Goal: Find specific page/section: Find specific page/section

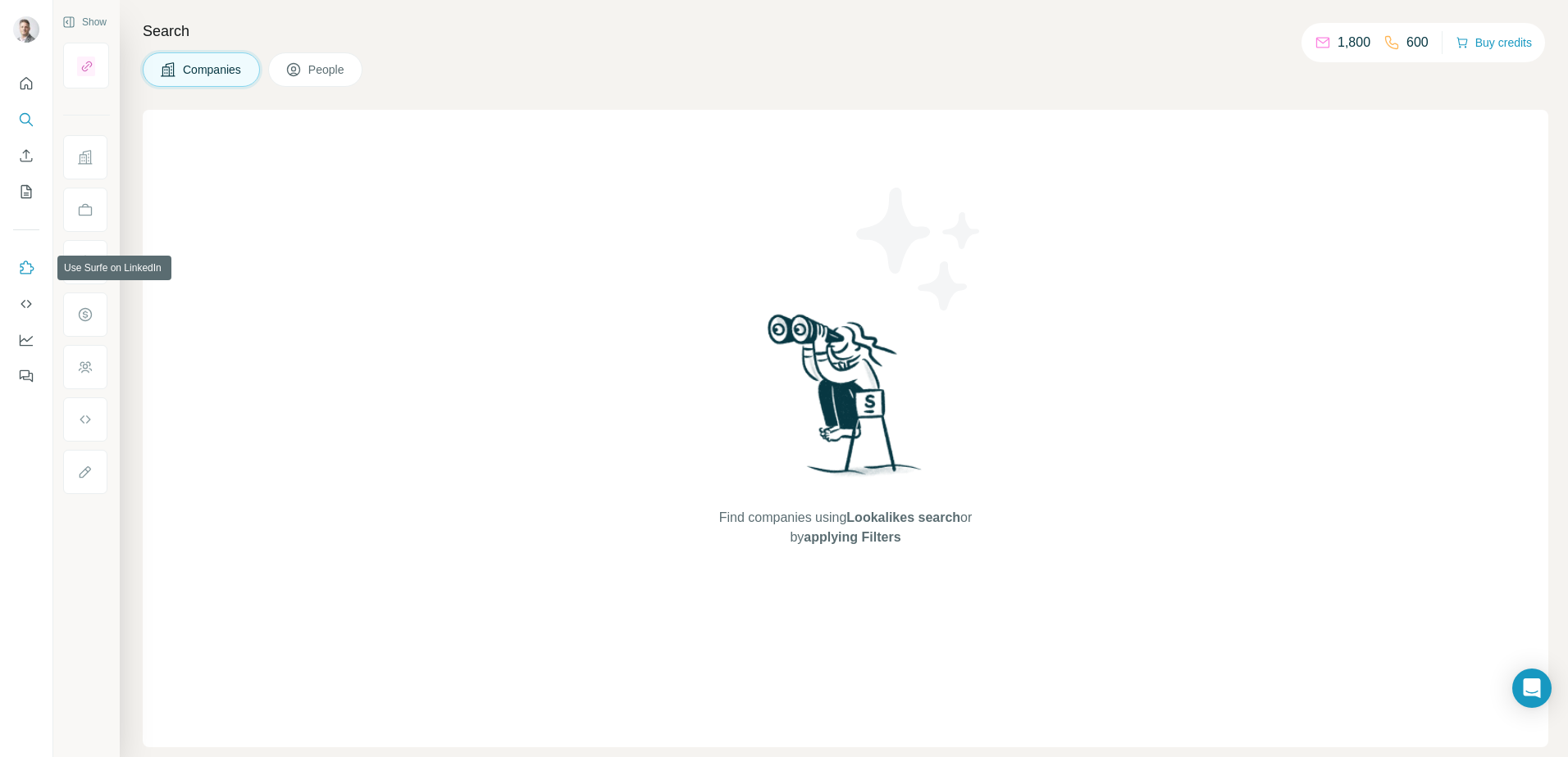
click at [22, 270] on icon "Use Surfe on LinkedIn" at bounding box center [27, 267] width 14 height 13
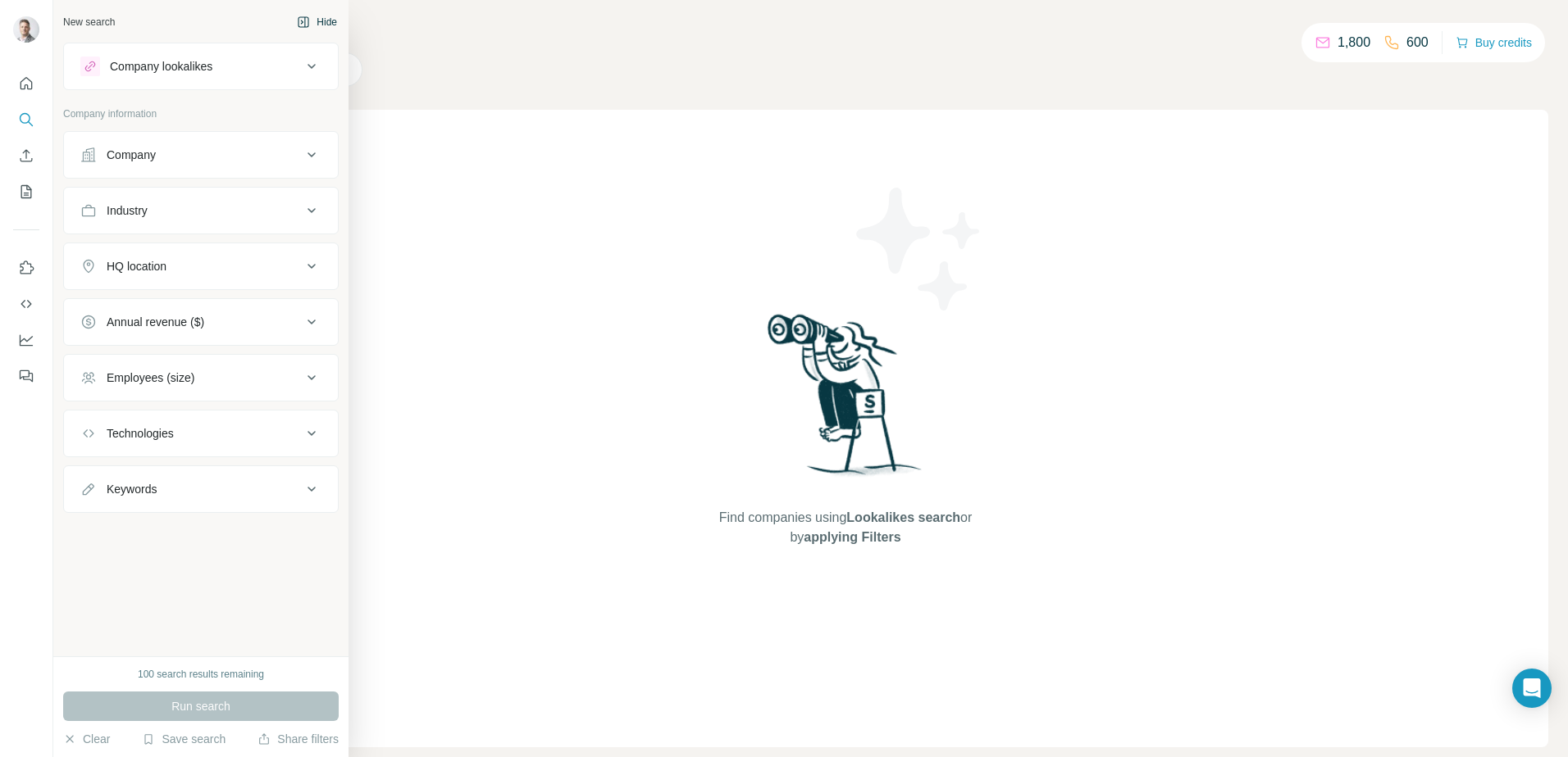
click at [329, 18] on button "Hide" at bounding box center [317, 22] width 63 height 25
click at [90, 20] on div "New search" at bounding box center [89, 22] width 51 height 15
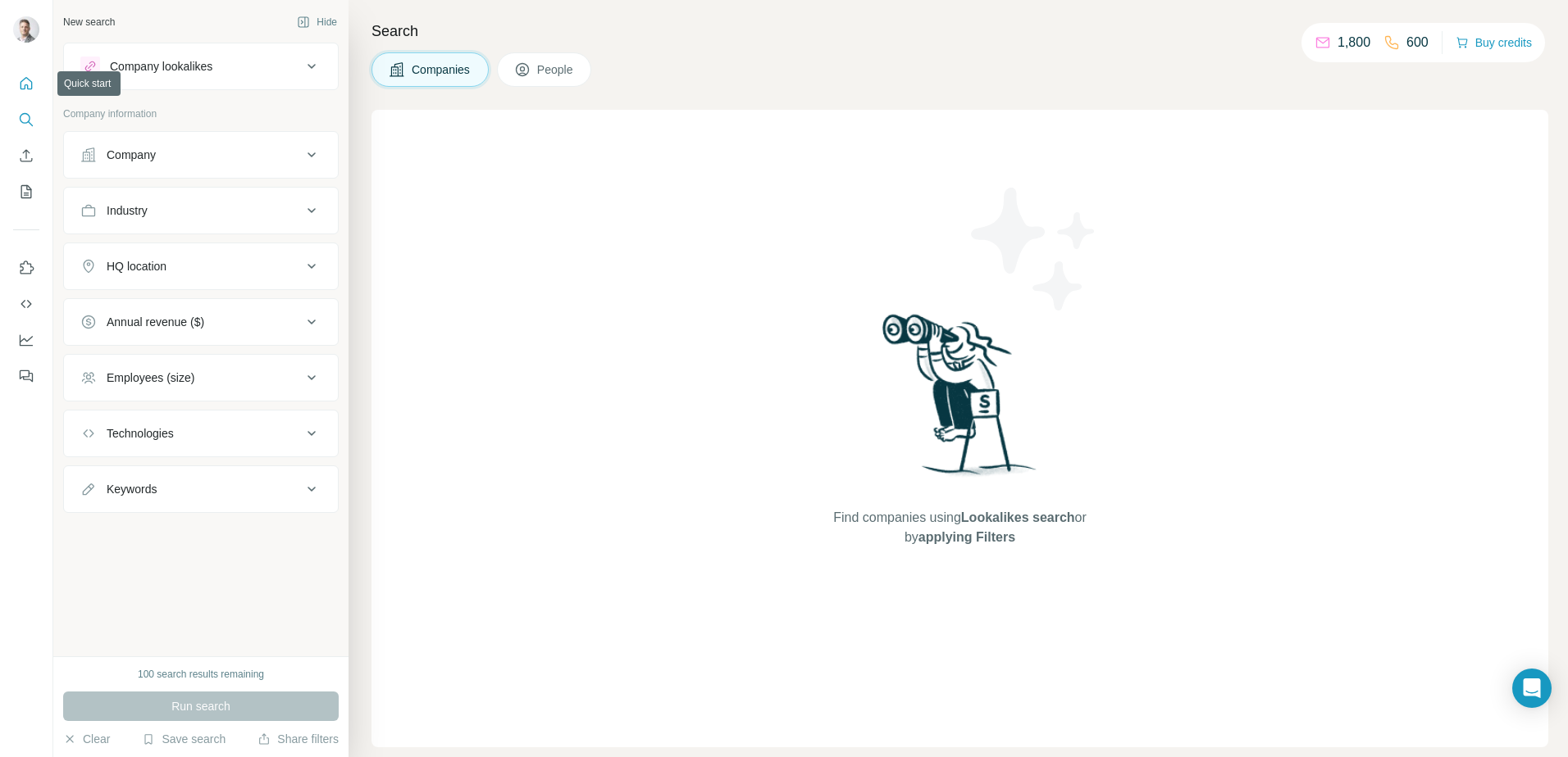
click at [20, 79] on icon "Quick start" at bounding box center [27, 84] width 17 height 17
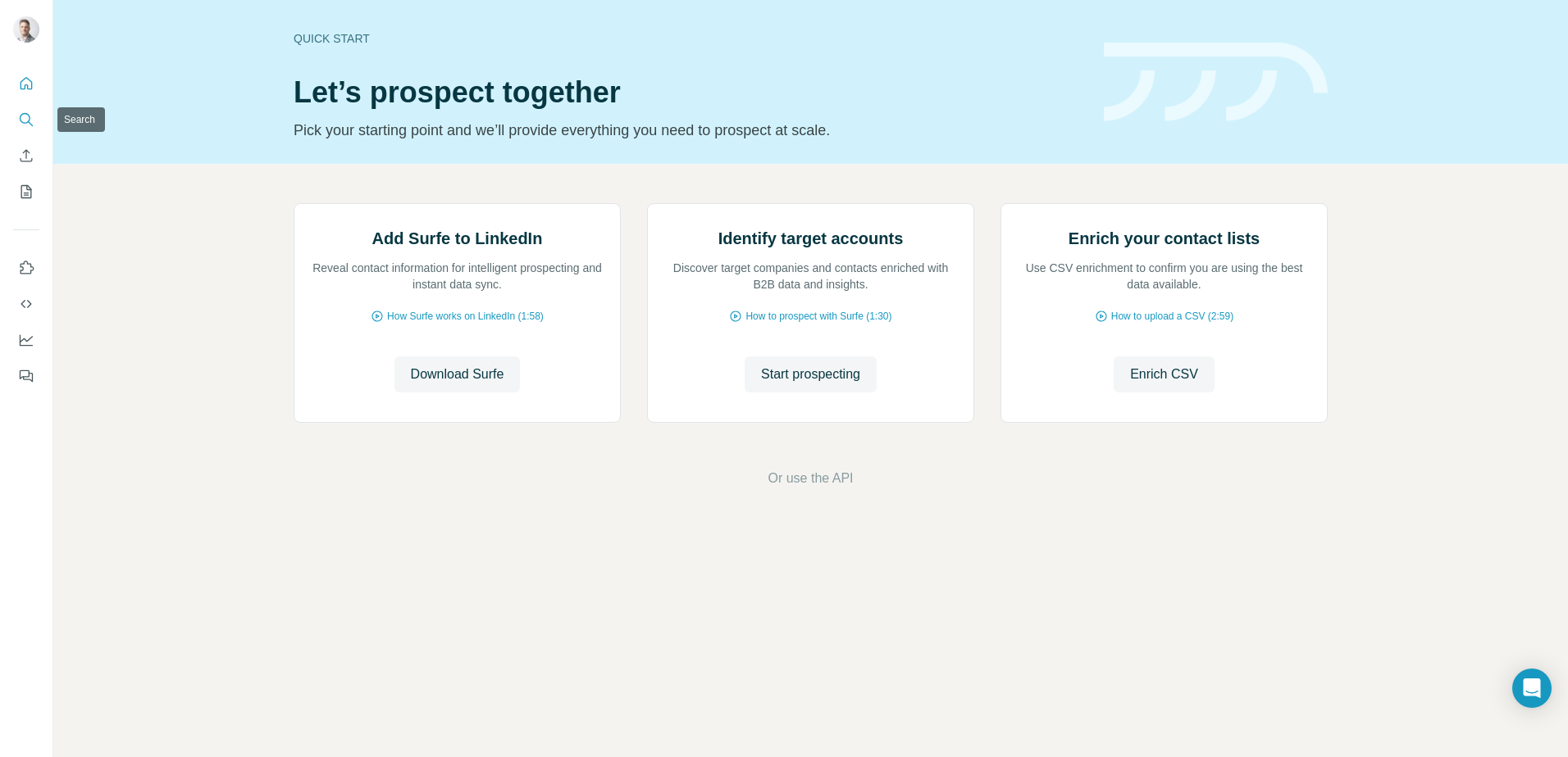
click at [24, 116] on icon "Search" at bounding box center [27, 119] width 17 height 17
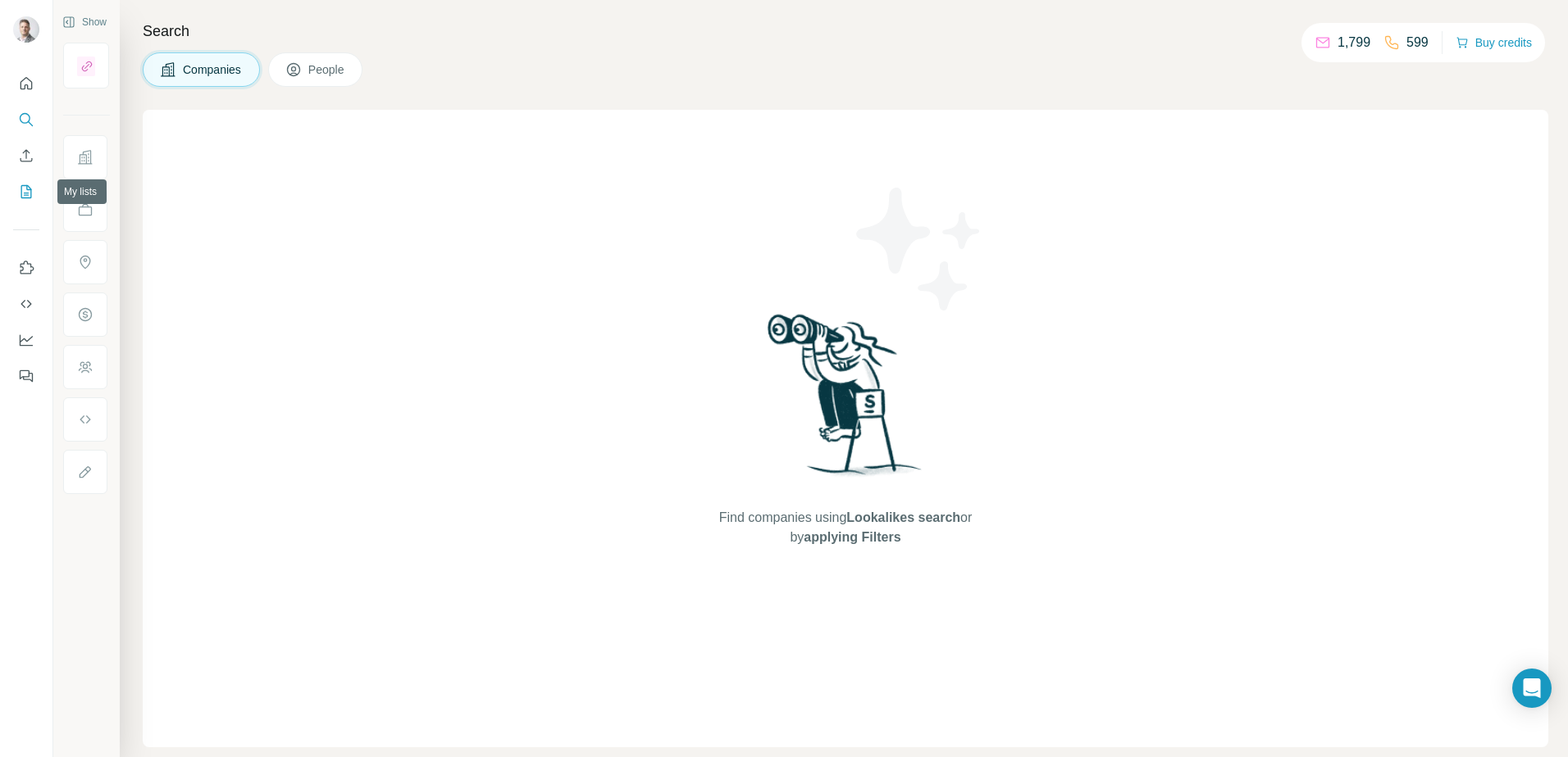
click at [21, 189] on icon "My lists" at bounding box center [27, 192] width 17 height 17
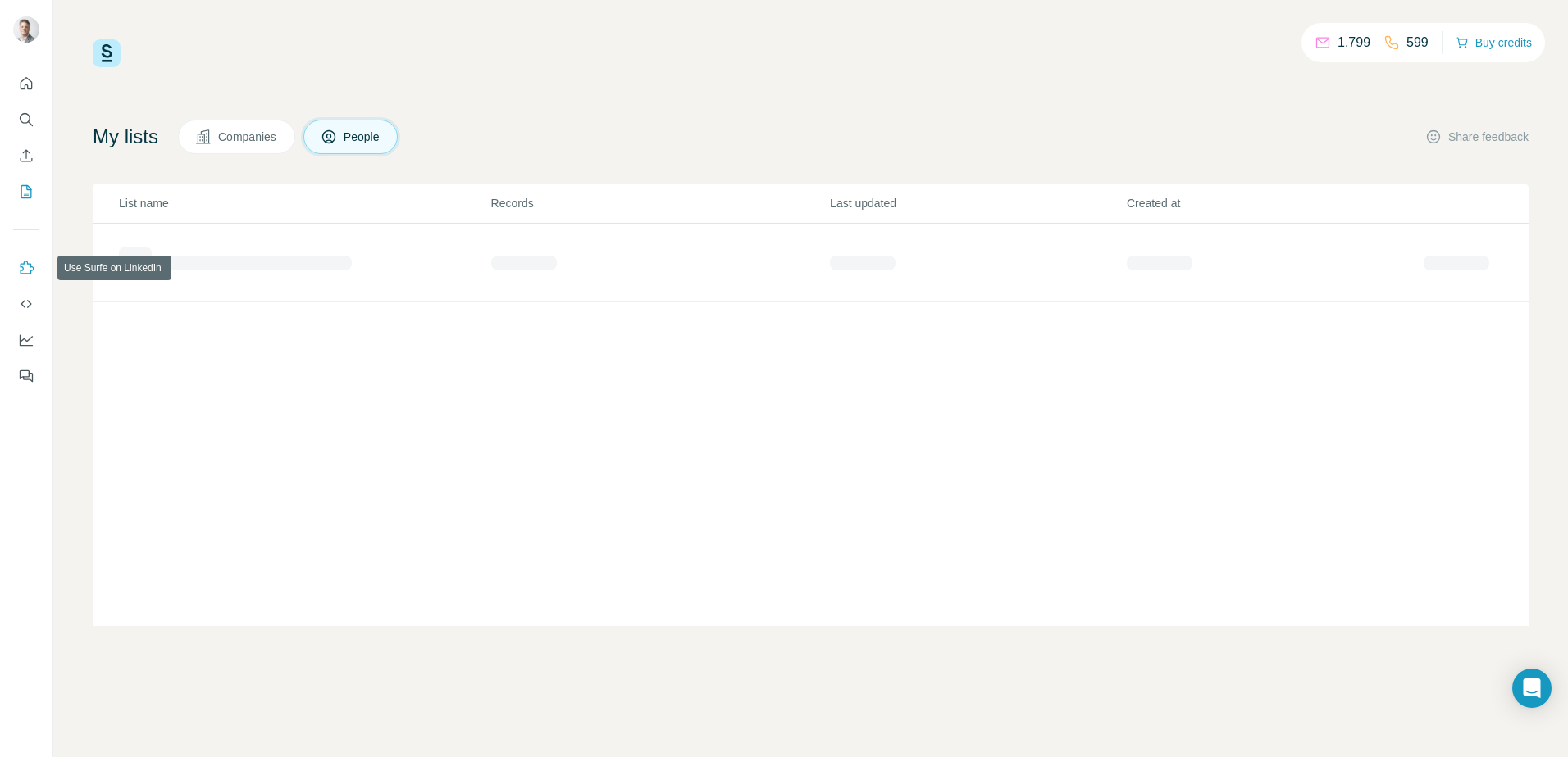
click at [22, 272] on icon "Use Surfe on LinkedIn" at bounding box center [27, 268] width 17 height 17
click at [26, 368] on icon "Feedback" at bounding box center [27, 376] width 17 height 17
click at [17, 111] on button "Search" at bounding box center [27, 120] width 27 height 30
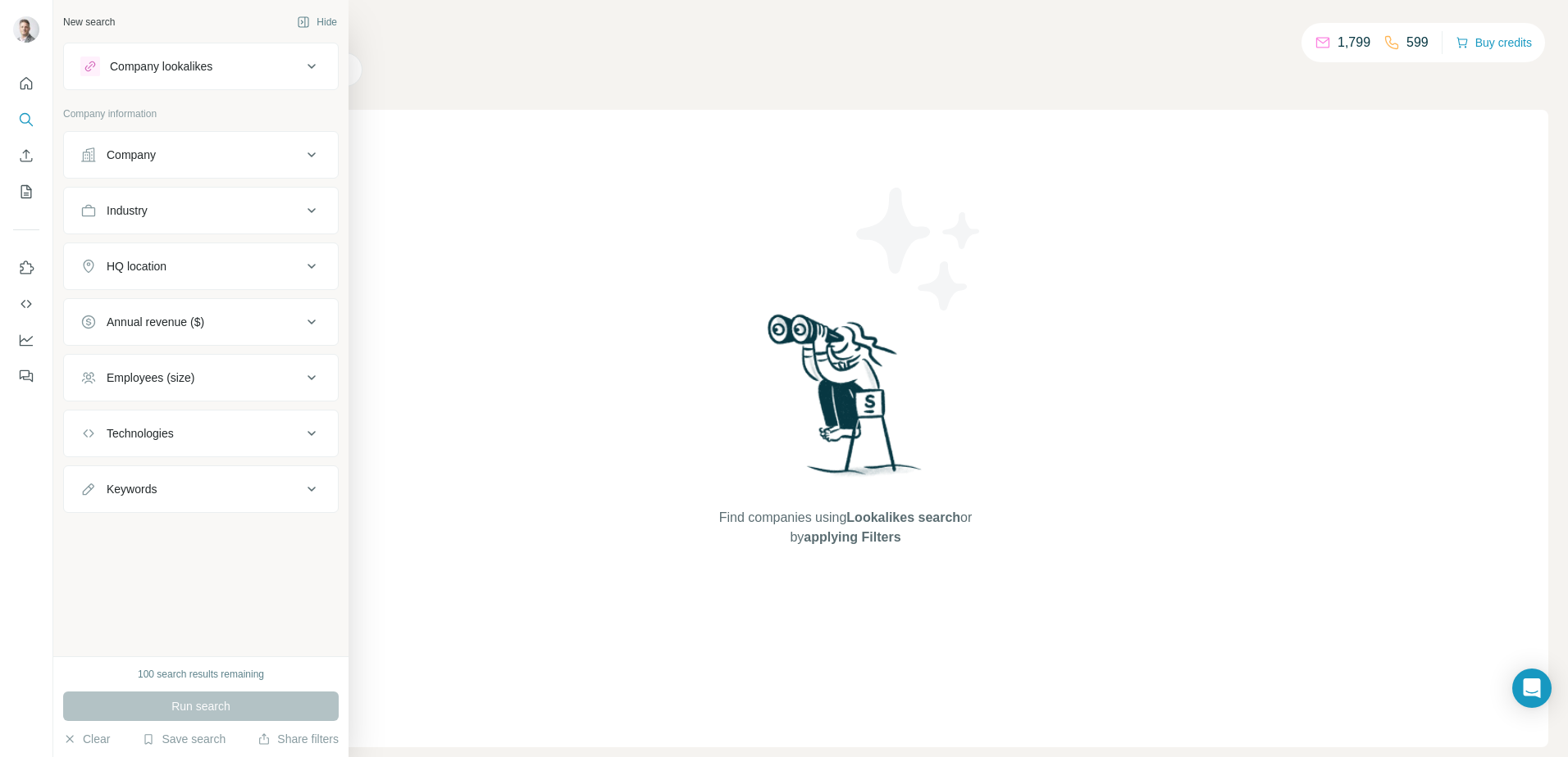
click at [88, 23] on div "New search" at bounding box center [89, 22] width 51 height 15
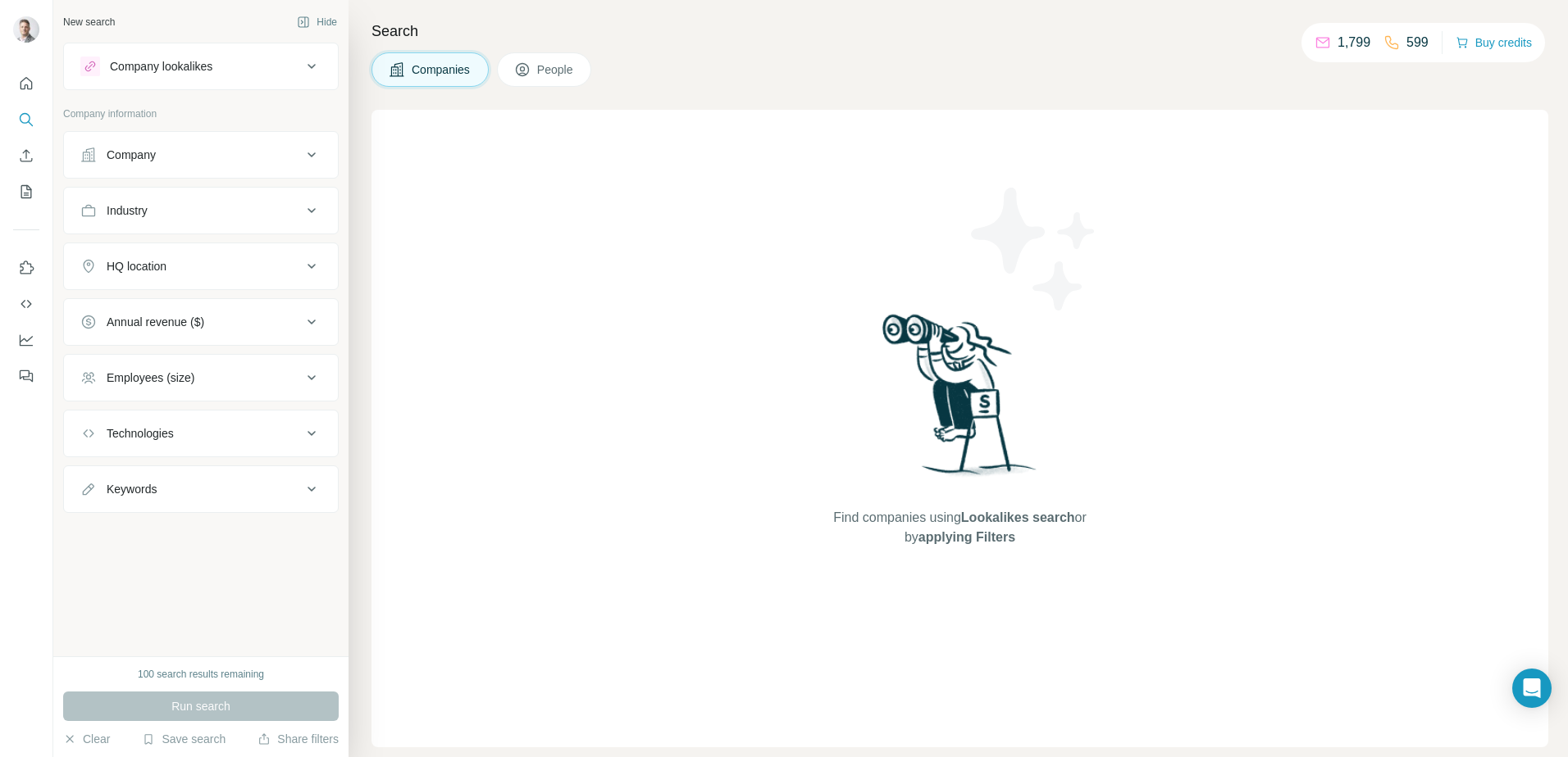
click at [536, 453] on div "Find companies using Lookalikes search or by applying Filters" at bounding box center [960, 428] width 1177 height 638
